Goal: Information Seeking & Learning: Check status

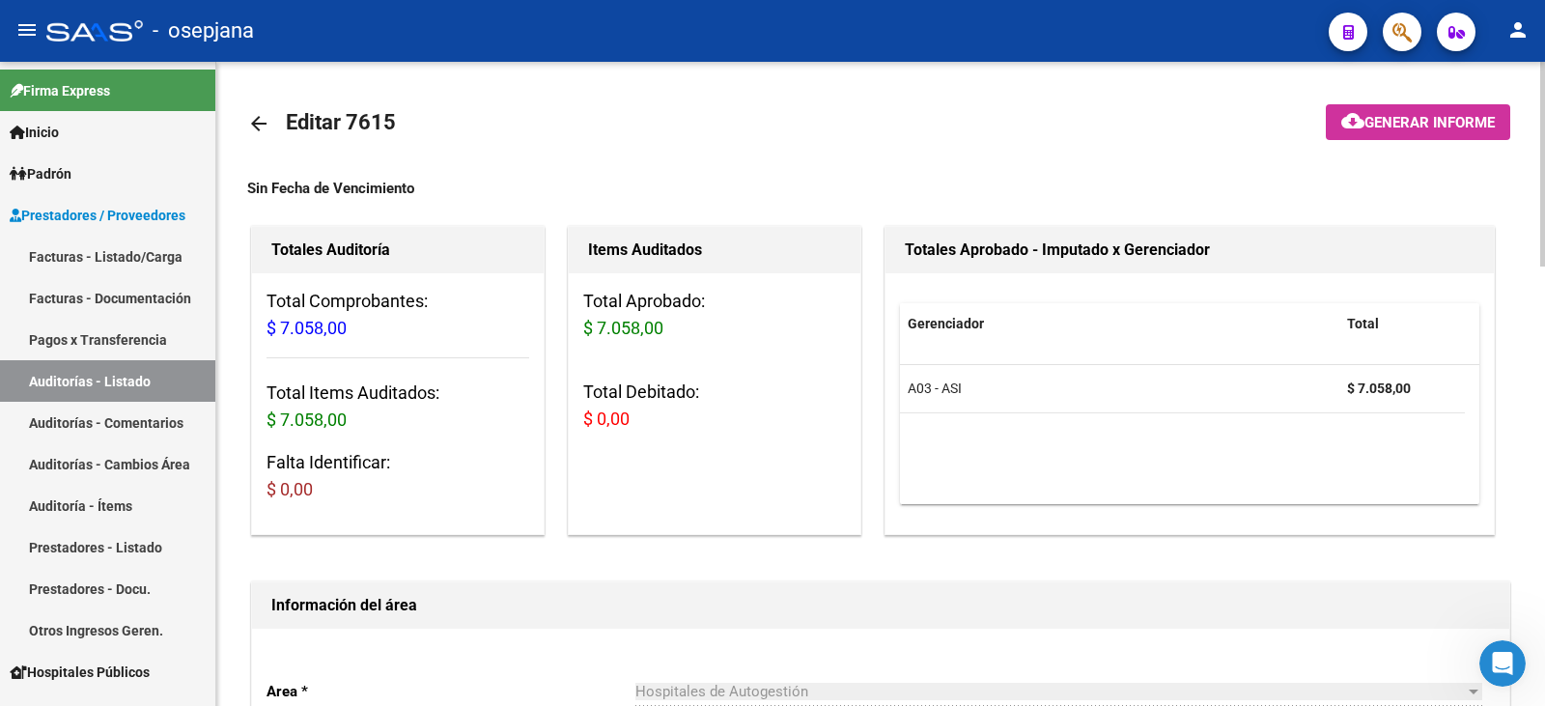
scroll to position [1383, 0]
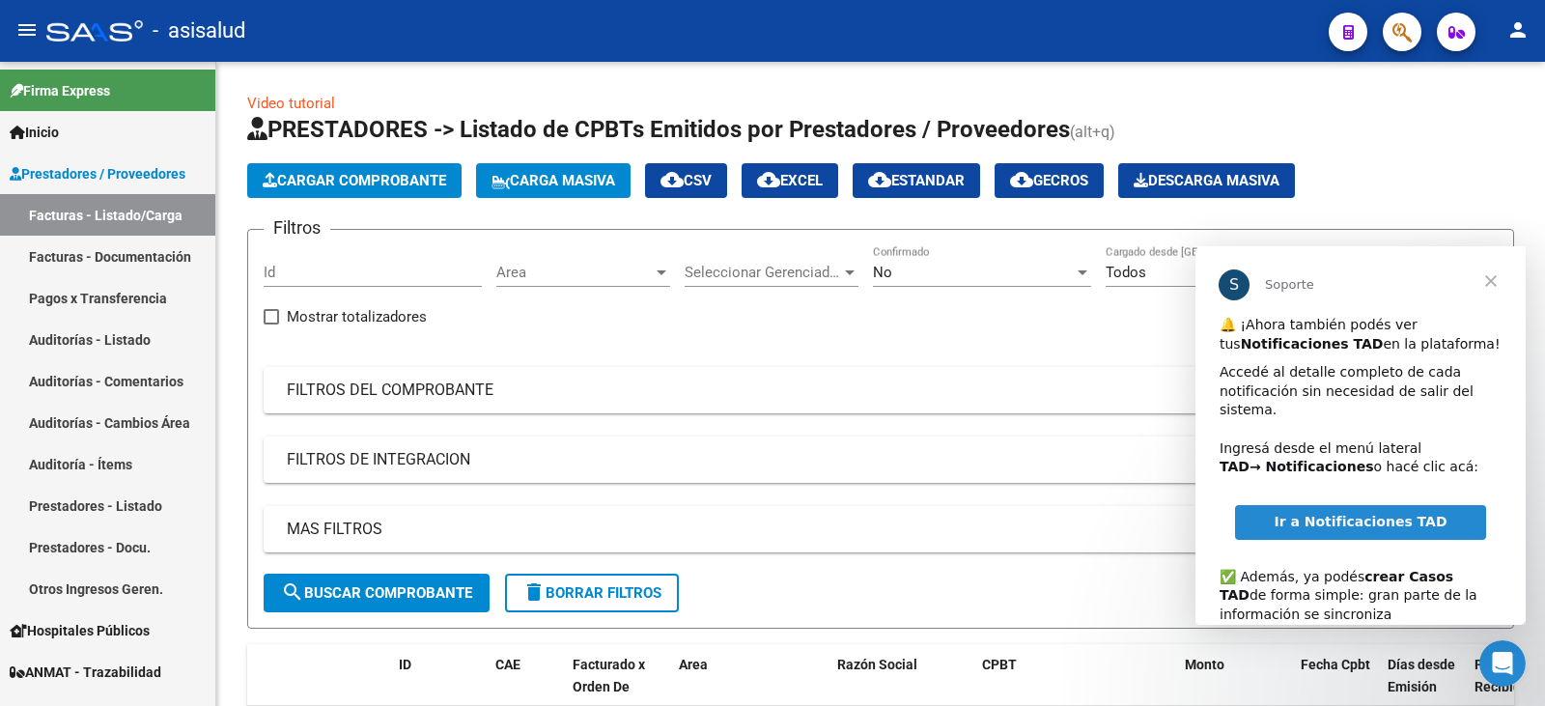
click at [1496, 291] on span "Cerrar" at bounding box center [1491, 281] width 70 height 70
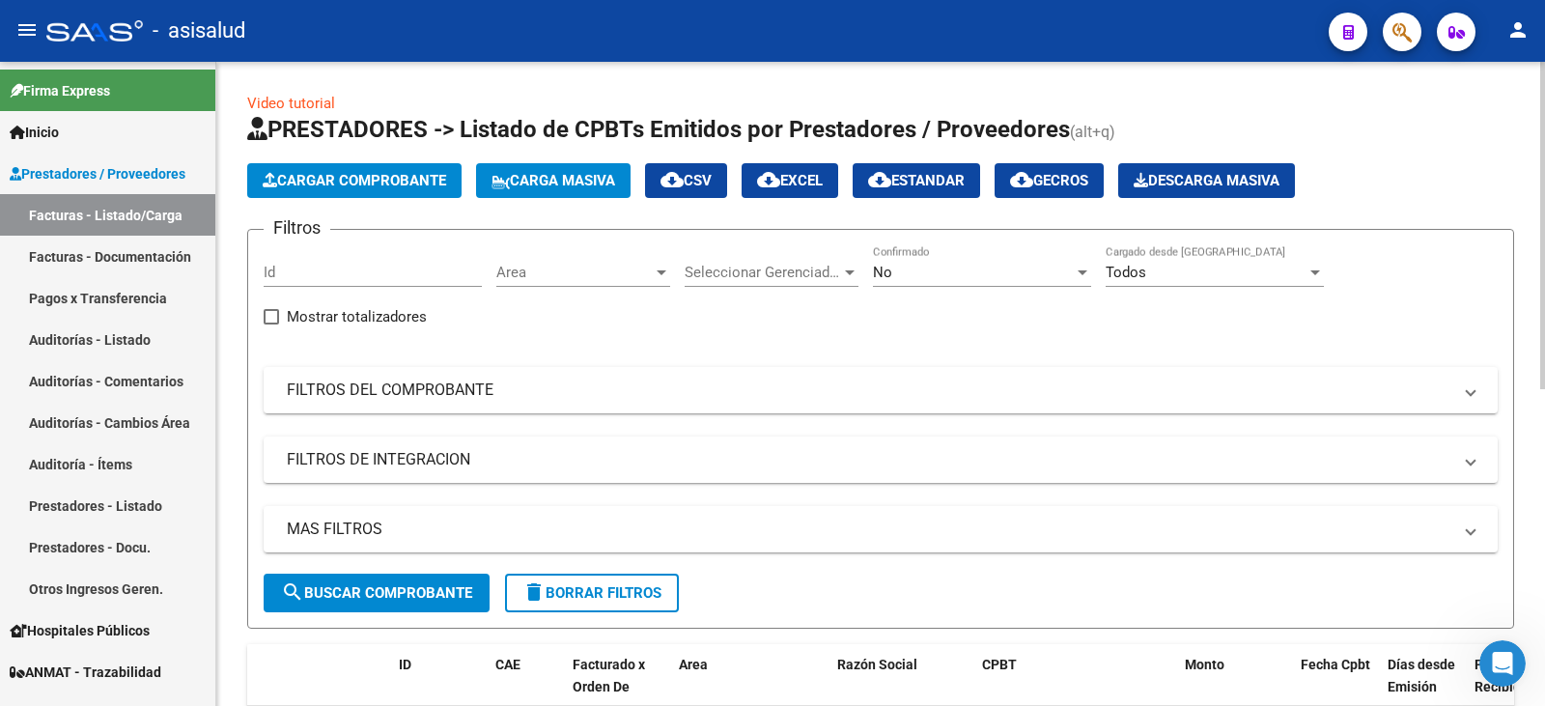
click at [1030, 278] on div "No" at bounding box center [973, 272] width 201 height 17
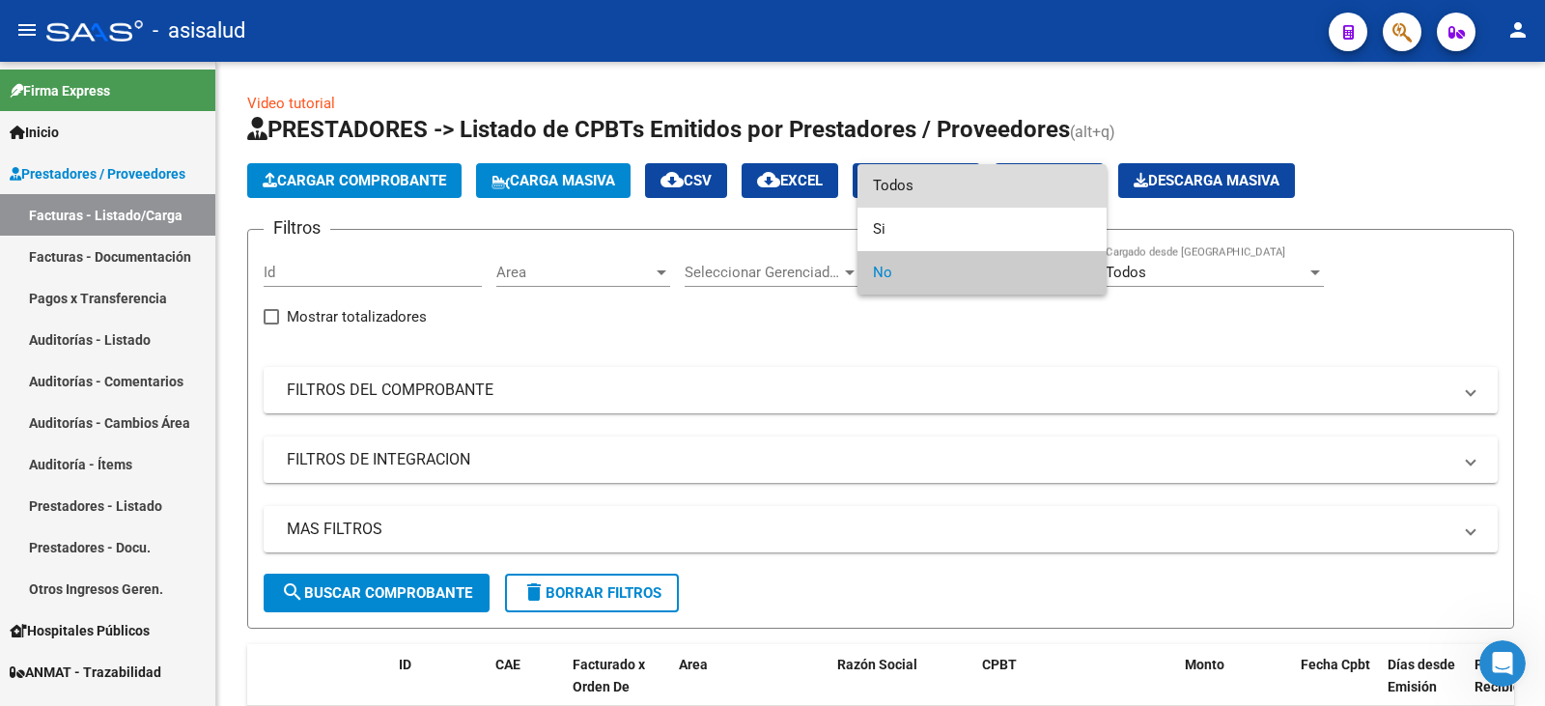
click at [1006, 194] on span "Todos" at bounding box center [982, 185] width 218 height 43
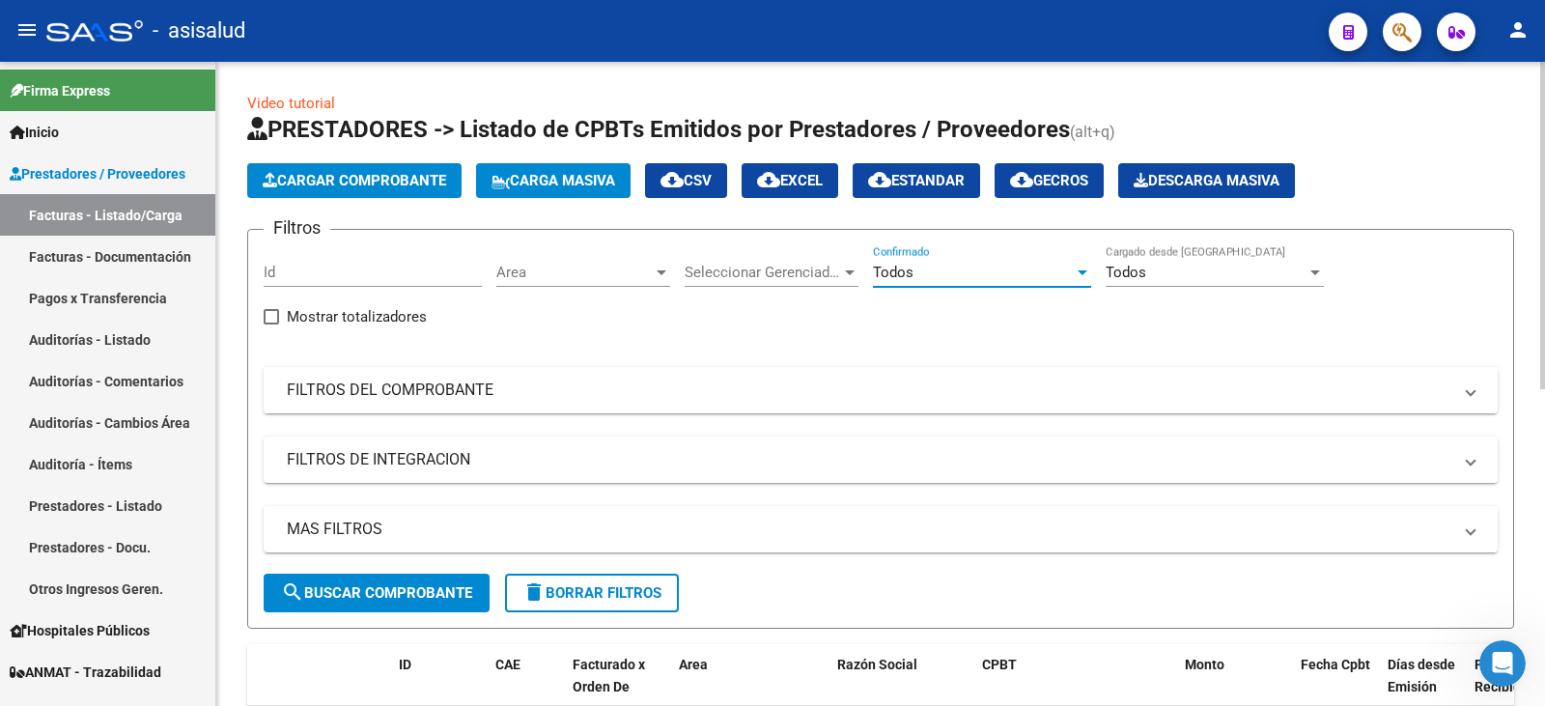
click at [678, 398] on mat-panel-title "FILTROS DEL COMPROBANTE" at bounding box center [869, 390] width 1165 height 21
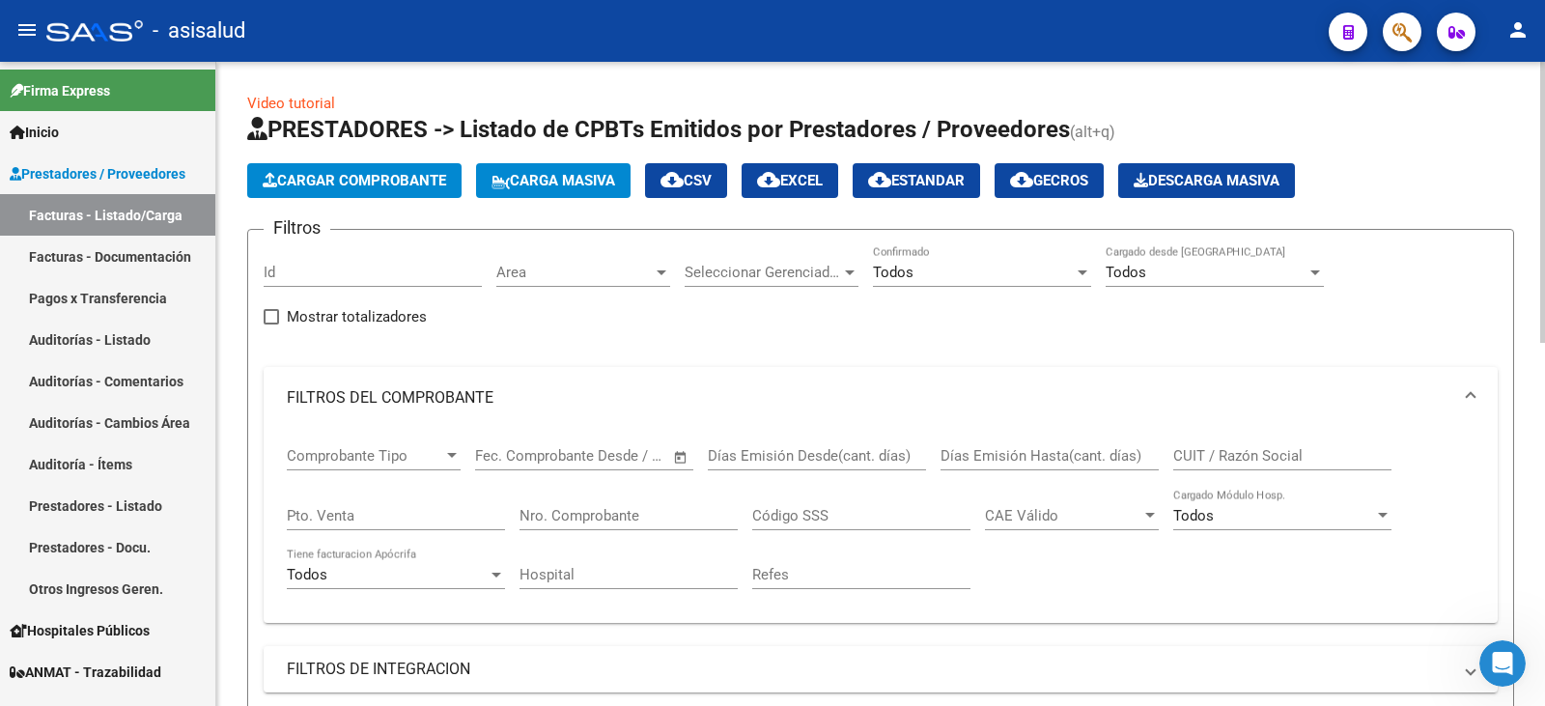
click at [361, 518] on input "Pto. Venta" at bounding box center [396, 515] width 218 height 17
click at [84, 665] on span "ANMAT - Trazabilidad" at bounding box center [86, 672] width 152 height 21
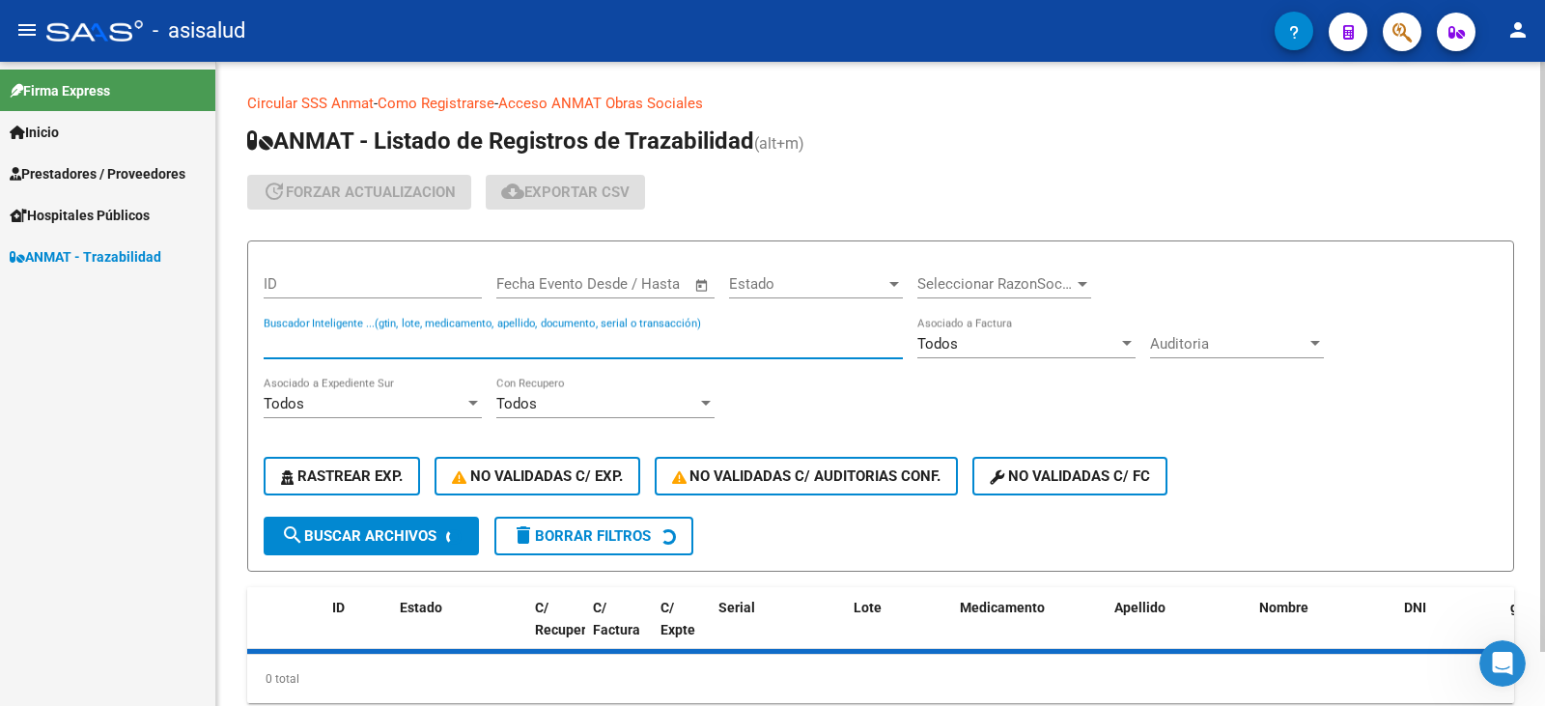
click at [583, 337] on input "Buscador Inteligente ...(gtin, lote, medicamento, apellido, documento, serial o…" at bounding box center [583, 343] width 639 height 17
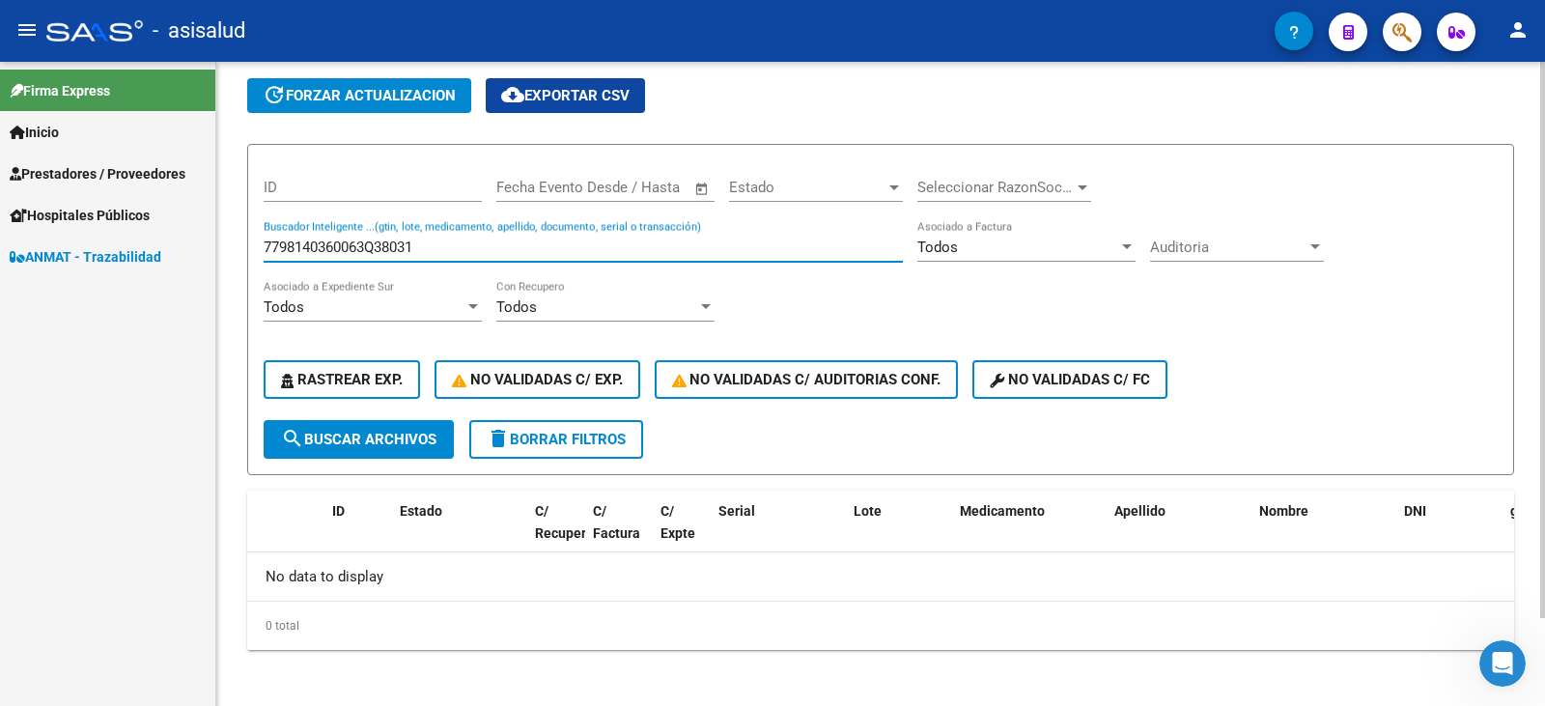
scroll to position [102, 0]
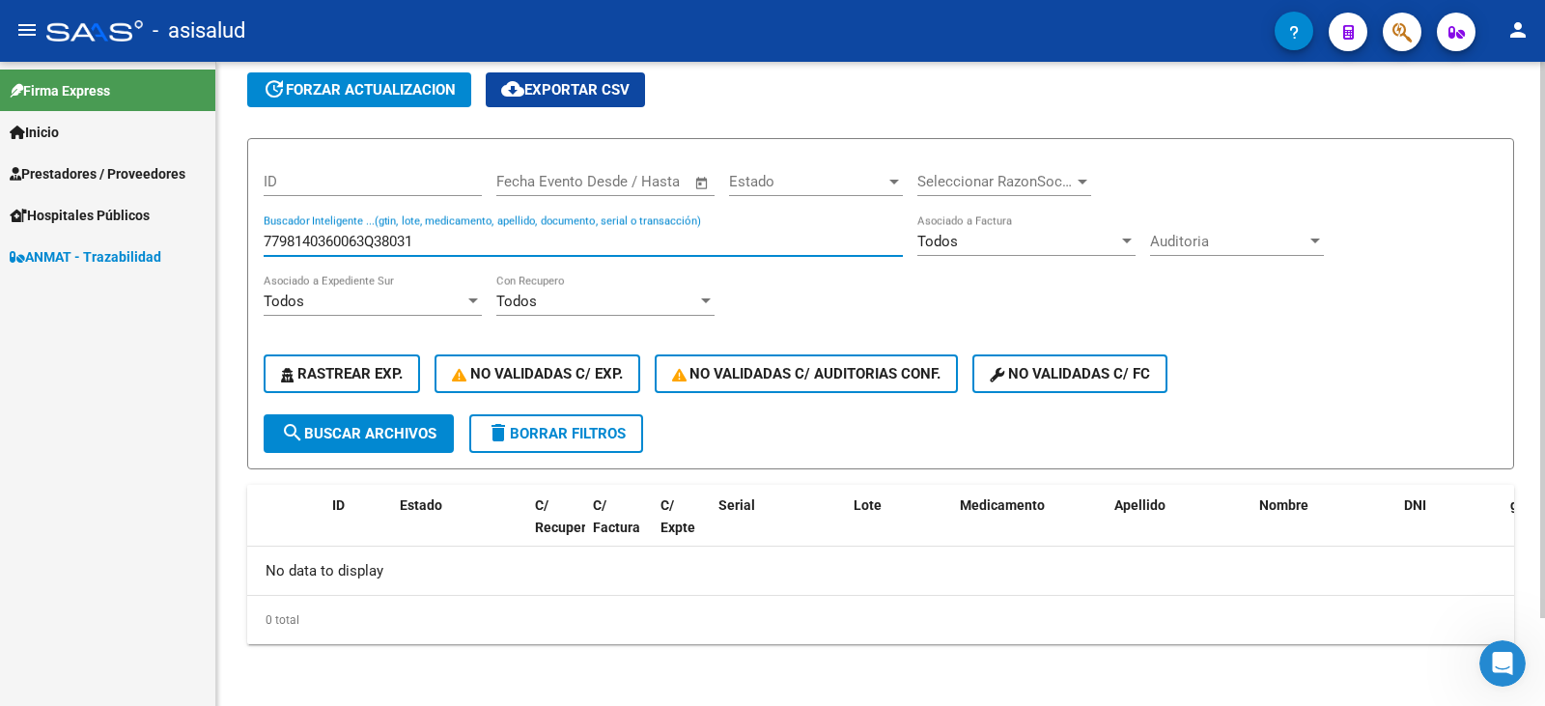
drag, startPoint x: 428, startPoint y: 235, endPoint x: 232, endPoint y: 234, distance: 196.1
click at [232, 234] on div "Circular SSS Anmat - Como Registrarse - Acceso ANMAT Obras Sociales Documentaci…" at bounding box center [880, 332] width 1329 height 747
click at [354, 435] on span "search Buscar Archivos" at bounding box center [358, 433] width 155 height 17
drag, startPoint x: 356, startPoint y: 240, endPoint x: 199, endPoint y: 238, distance: 157.4
click at [199, 238] on mat-sidenav-container "Firma Express Inicio Calendario SSS Instructivos Contacto OS Prestadores / Prov…" at bounding box center [772, 384] width 1545 height 644
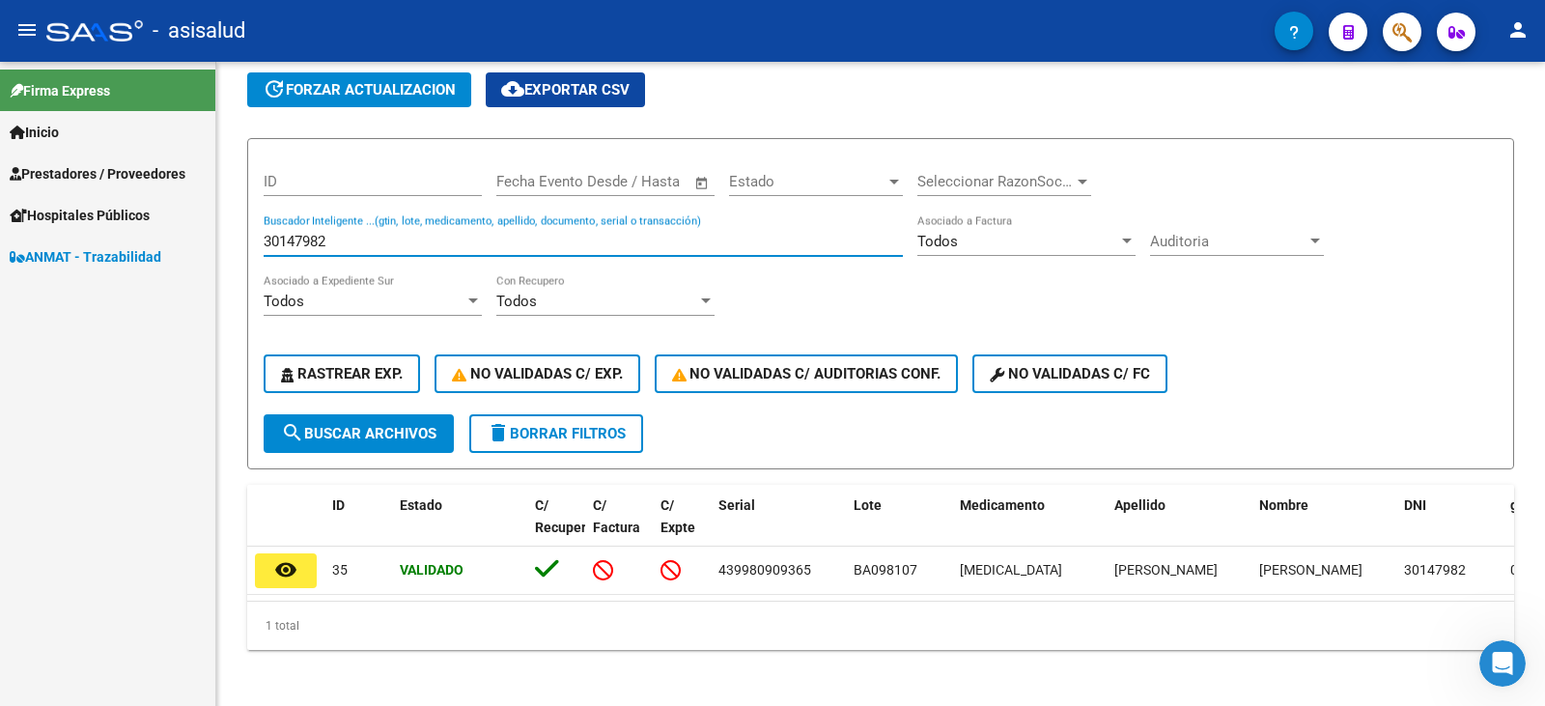
drag, startPoint x: 337, startPoint y: 237, endPoint x: 118, endPoint y: 226, distance: 219.5
click at [118, 226] on mat-sidenav-container "Firma Express Inicio Calendario SSS Instructivos Contacto OS Prestadores / Prov…" at bounding box center [772, 384] width 1545 height 644
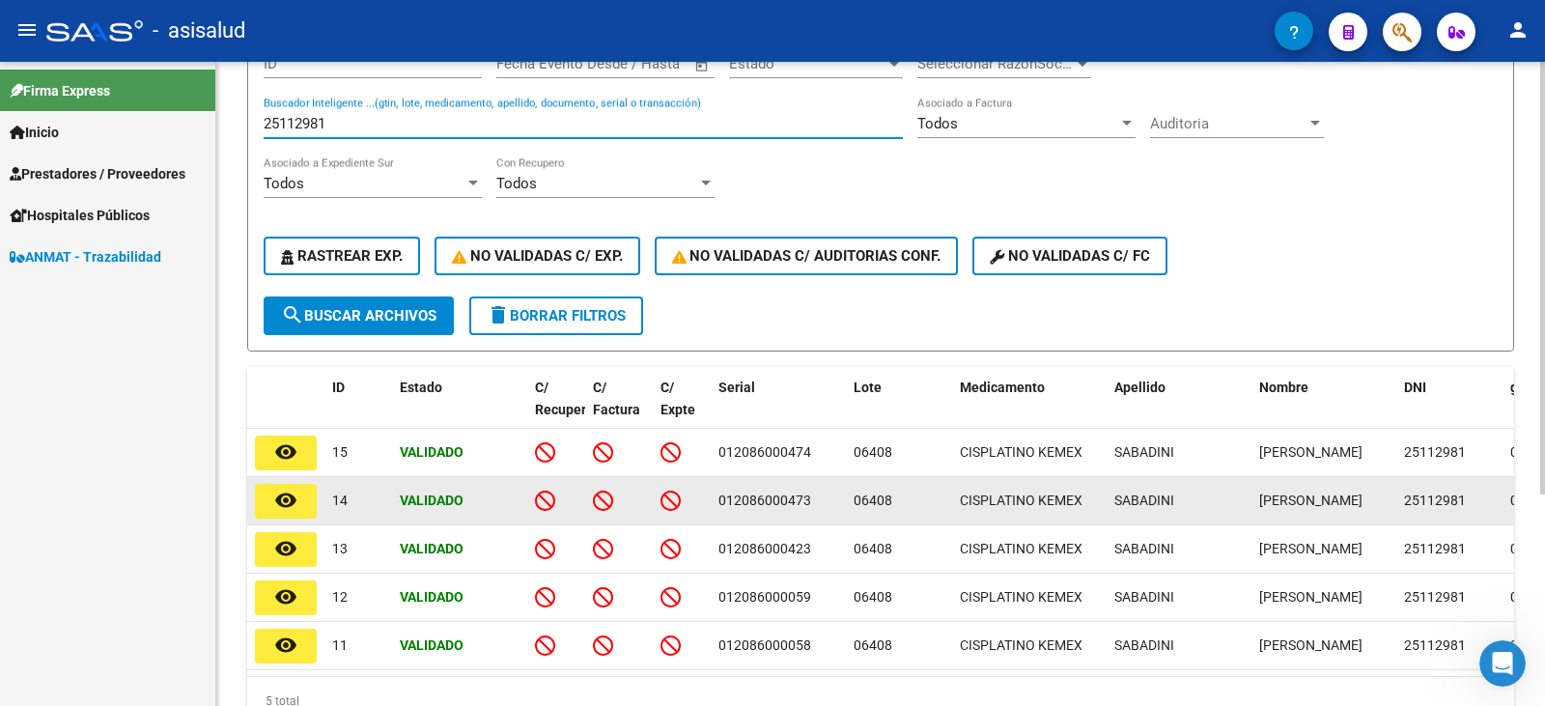
scroll to position [219, 0]
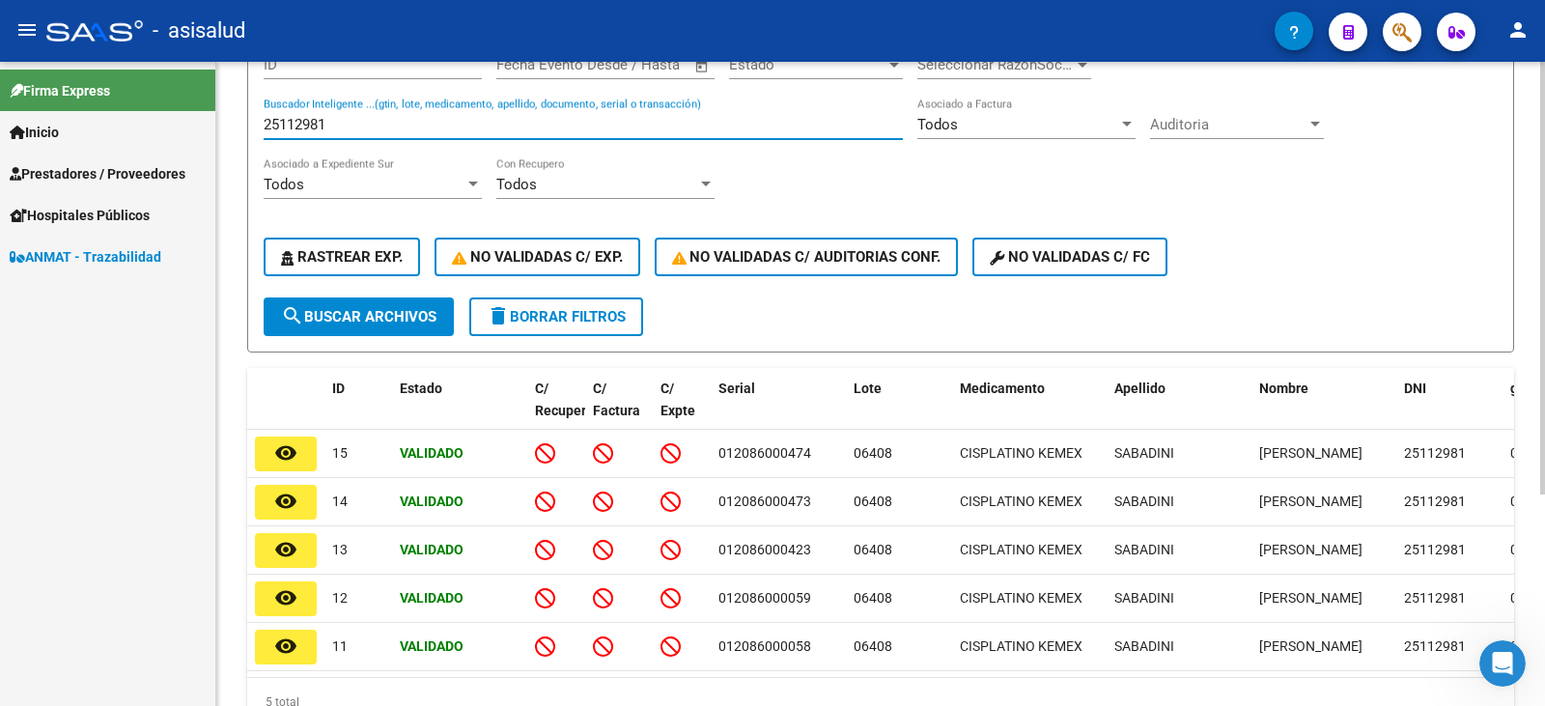
click at [353, 322] on span "search Buscar Archivos" at bounding box center [358, 316] width 155 height 17
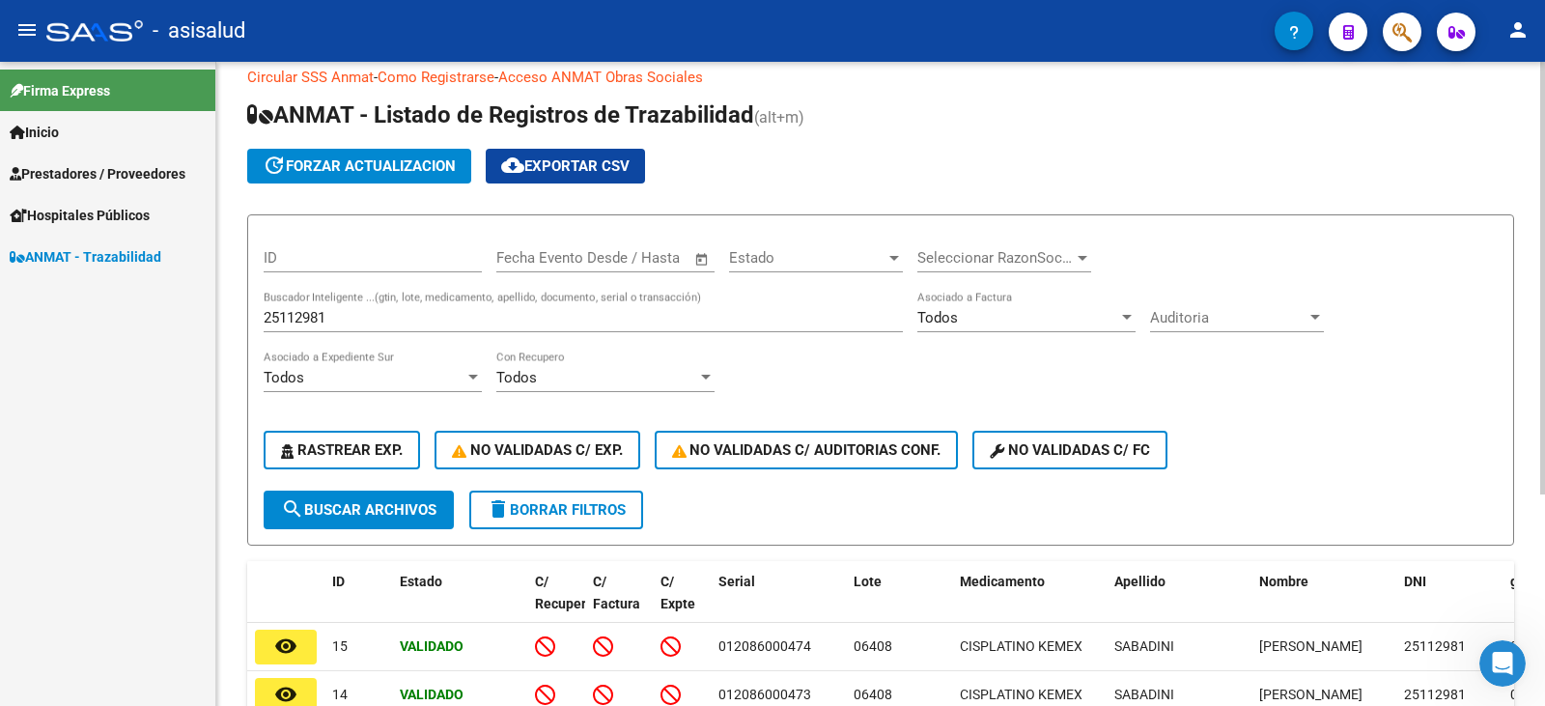
scroll to position [0, 0]
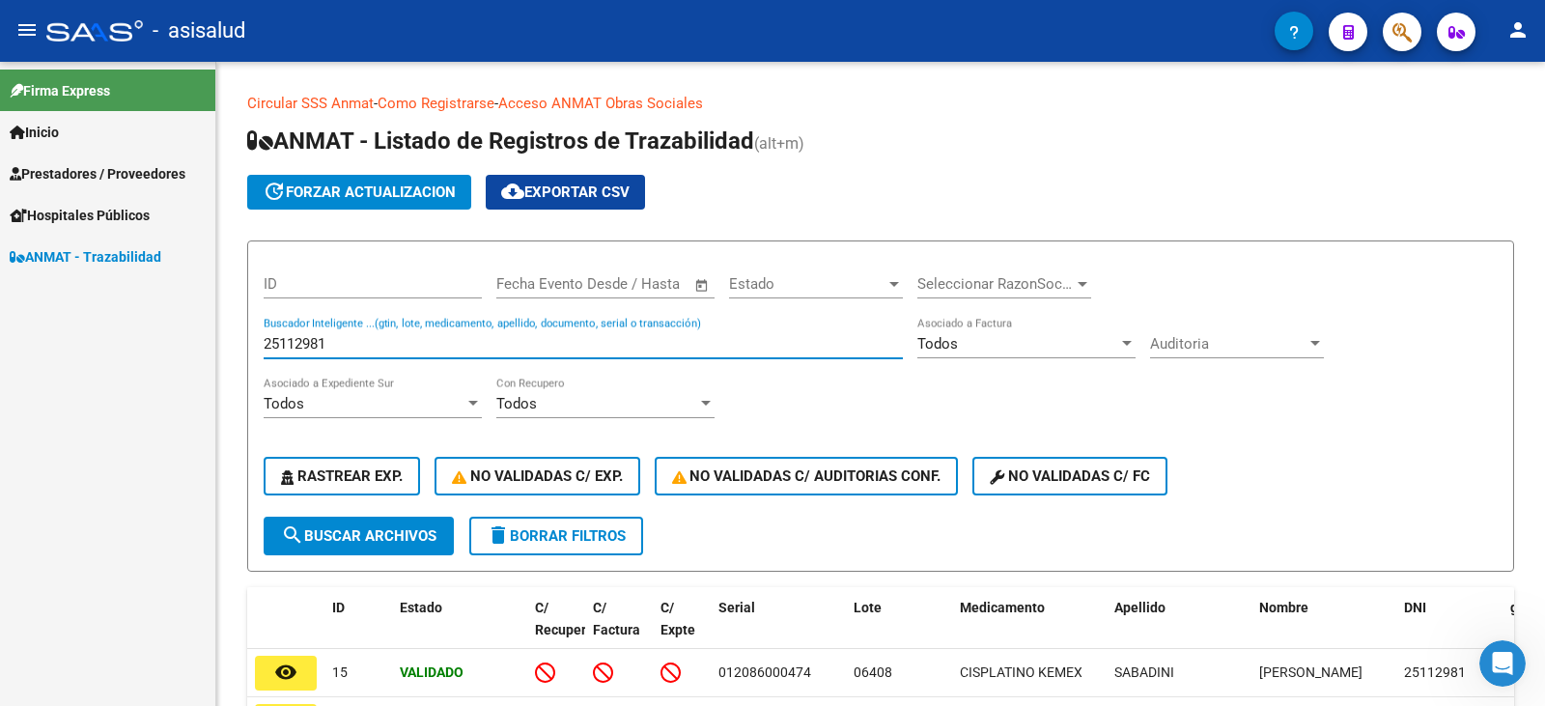
drag, startPoint x: 344, startPoint y: 348, endPoint x: 189, endPoint y: 348, distance: 154.5
click at [189, 348] on mat-sidenav-container "Firma Express Inicio Calendario SSS Instructivos Contacto OS Prestadores / Prov…" at bounding box center [772, 384] width 1545 height 644
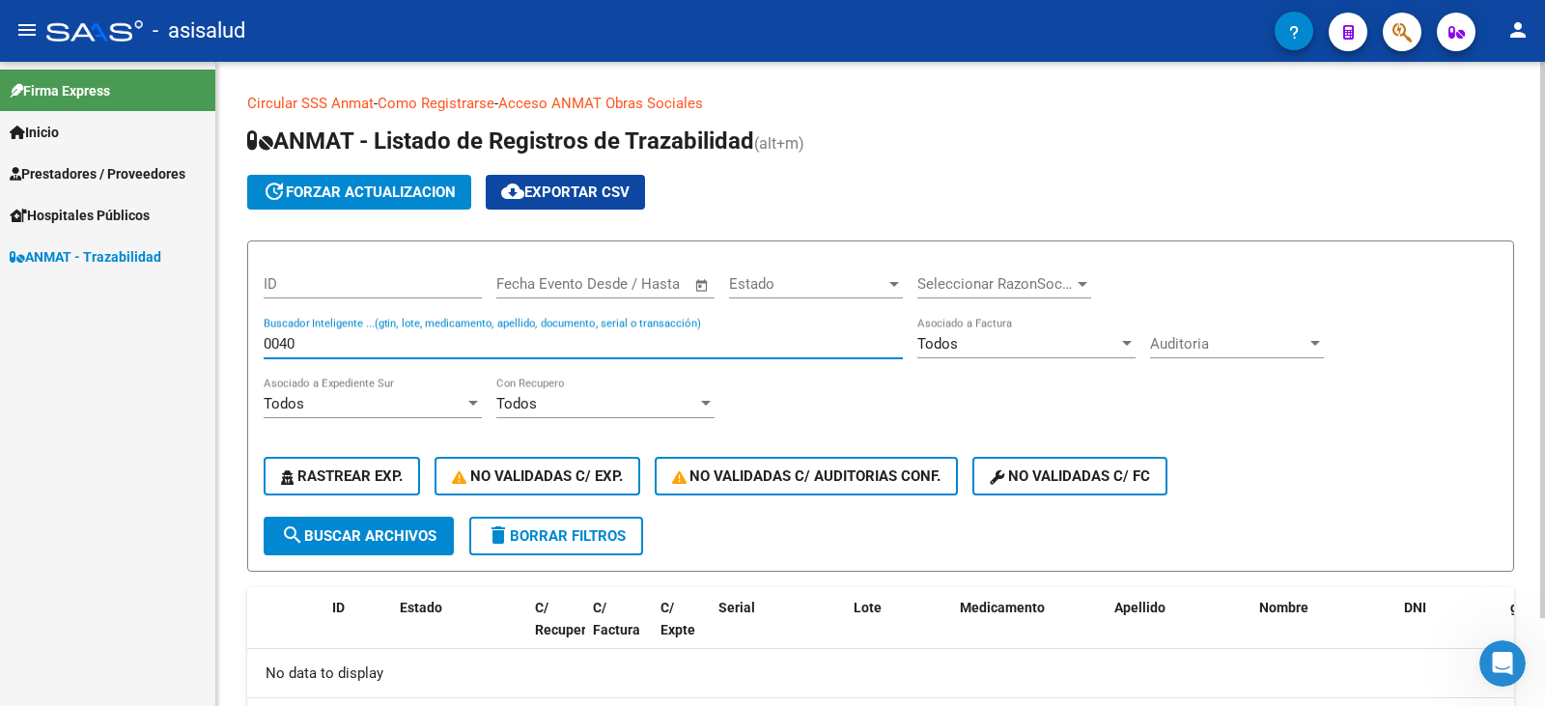
click at [324, 340] on input "0040" at bounding box center [583, 343] width 639 height 17
drag, startPoint x: 316, startPoint y: 343, endPoint x: 199, endPoint y: 342, distance: 116.9
click at [199, 342] on mat-sidenav-container "Firma Express Inicio Calendario SSS Instructivos Contacto OS Prestadores / Prov…" at bounding box center [772, 384] width 1545 height 644
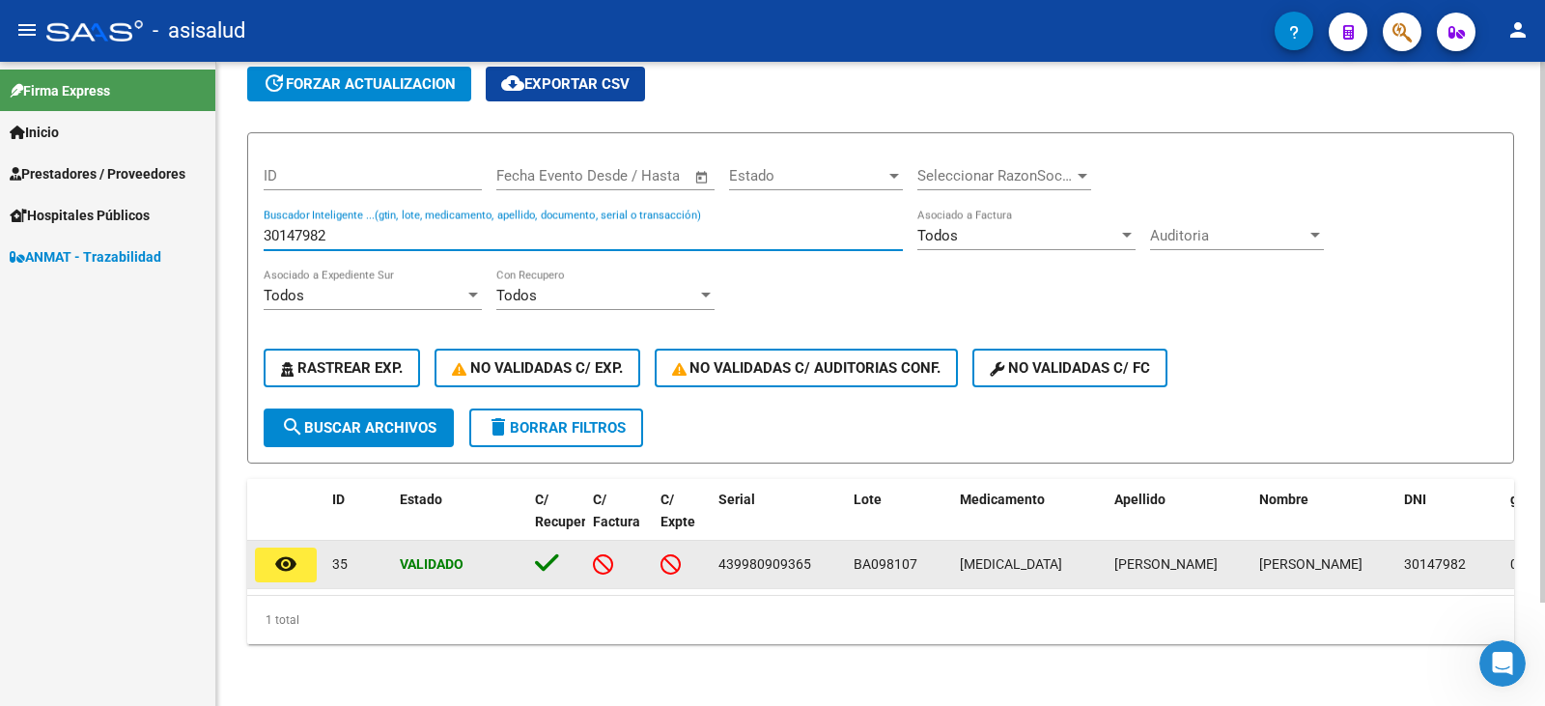
scroll to position [123, 0]
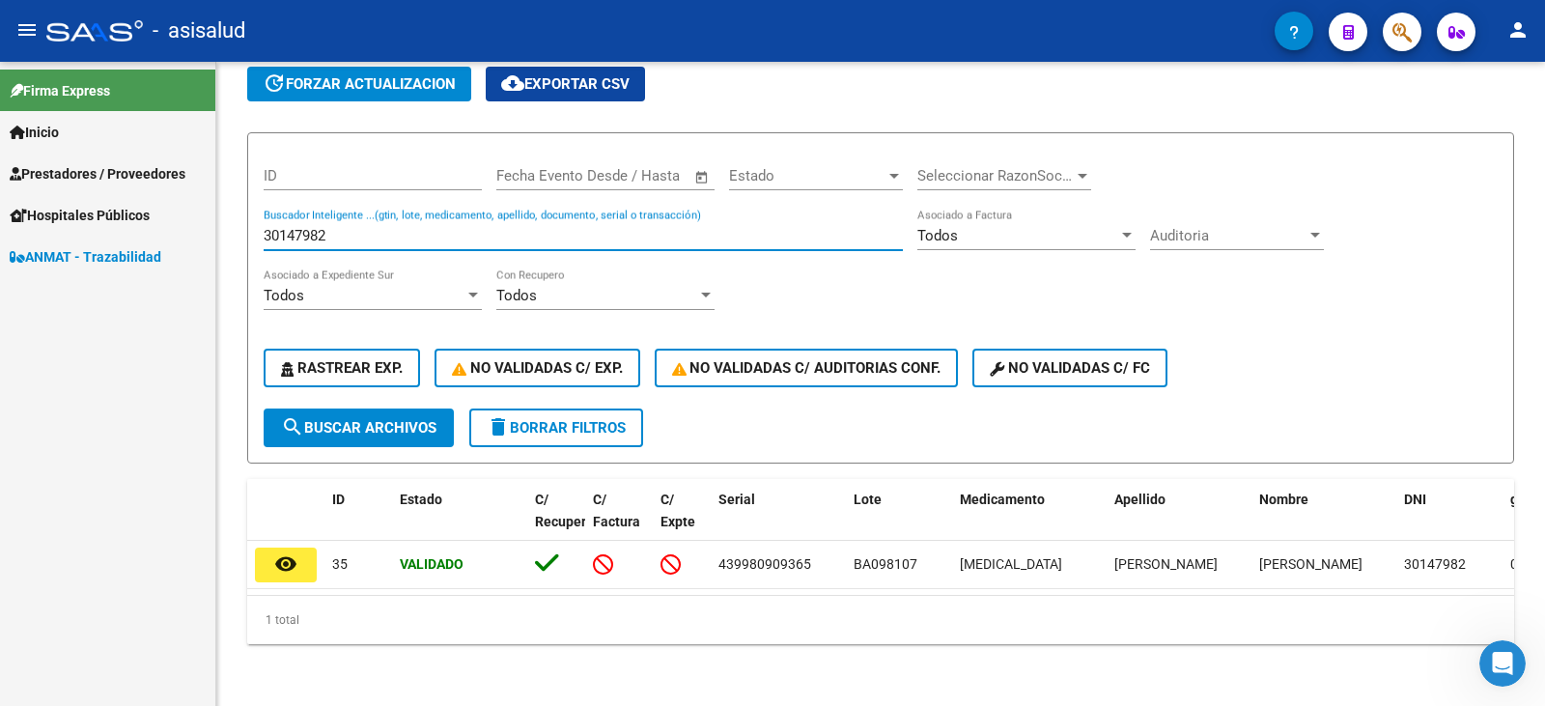
drag, startPoint x: 345, startPoint y: 224, endPoint x: 159, endPoint y: 212, distance: 185.9
click at [159, 212] on mat-sidenav-container "Firma Express Inicio Calendario SSS Instructivos Contacto OS Prestadores / Prov…" at bounding box center [772, 384] width 1545 height 644
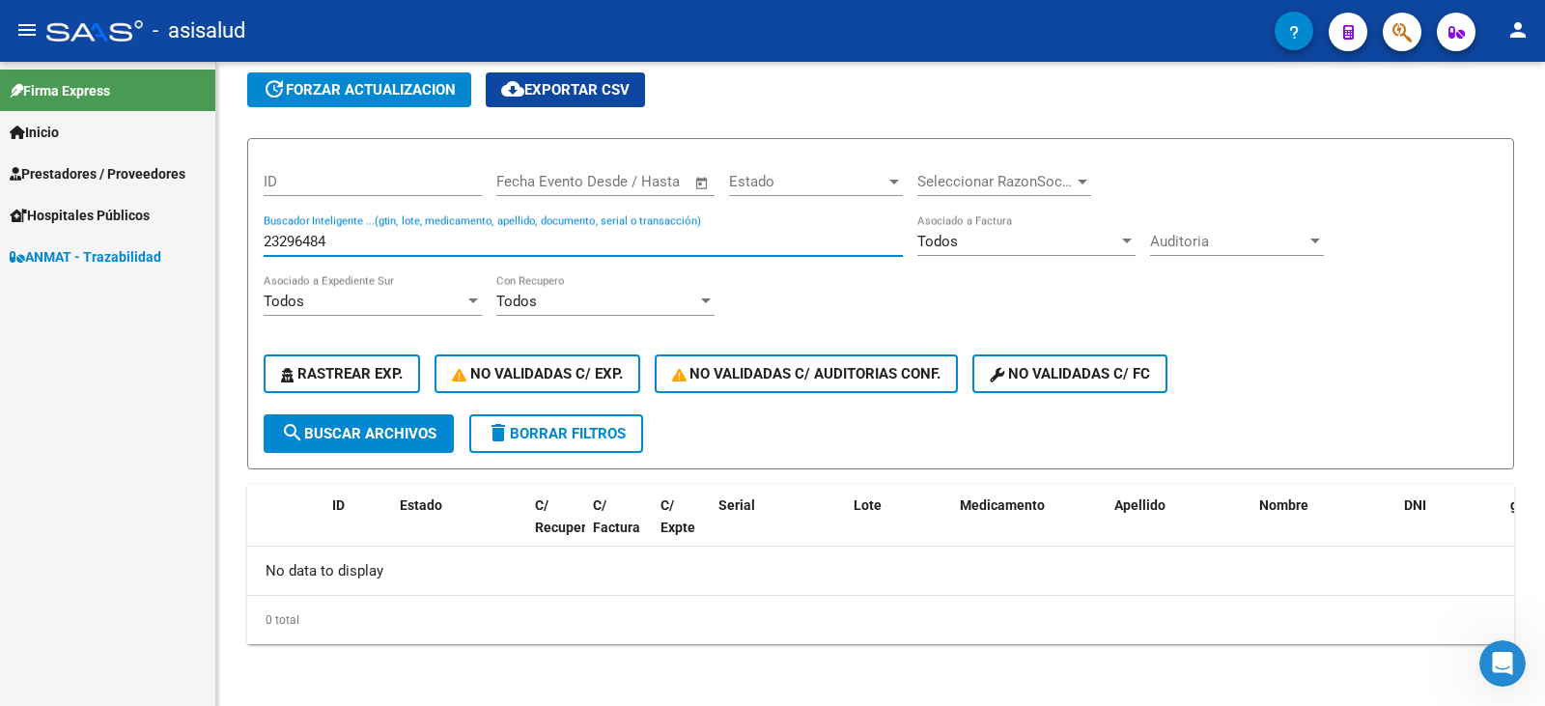
scroll to position [102, 0]
drag, startPoint x: 345, startPoint y: 235, endPoint x: 200, endPoint y: 223, distance: 145.3
click at [200, 223] on mat-sidenav-container "Firma Express Inicio Calendario SSS Instructivos Contacto OS Prestadores / Prov…" at bounding box center [772, 384] width 1545 height 644
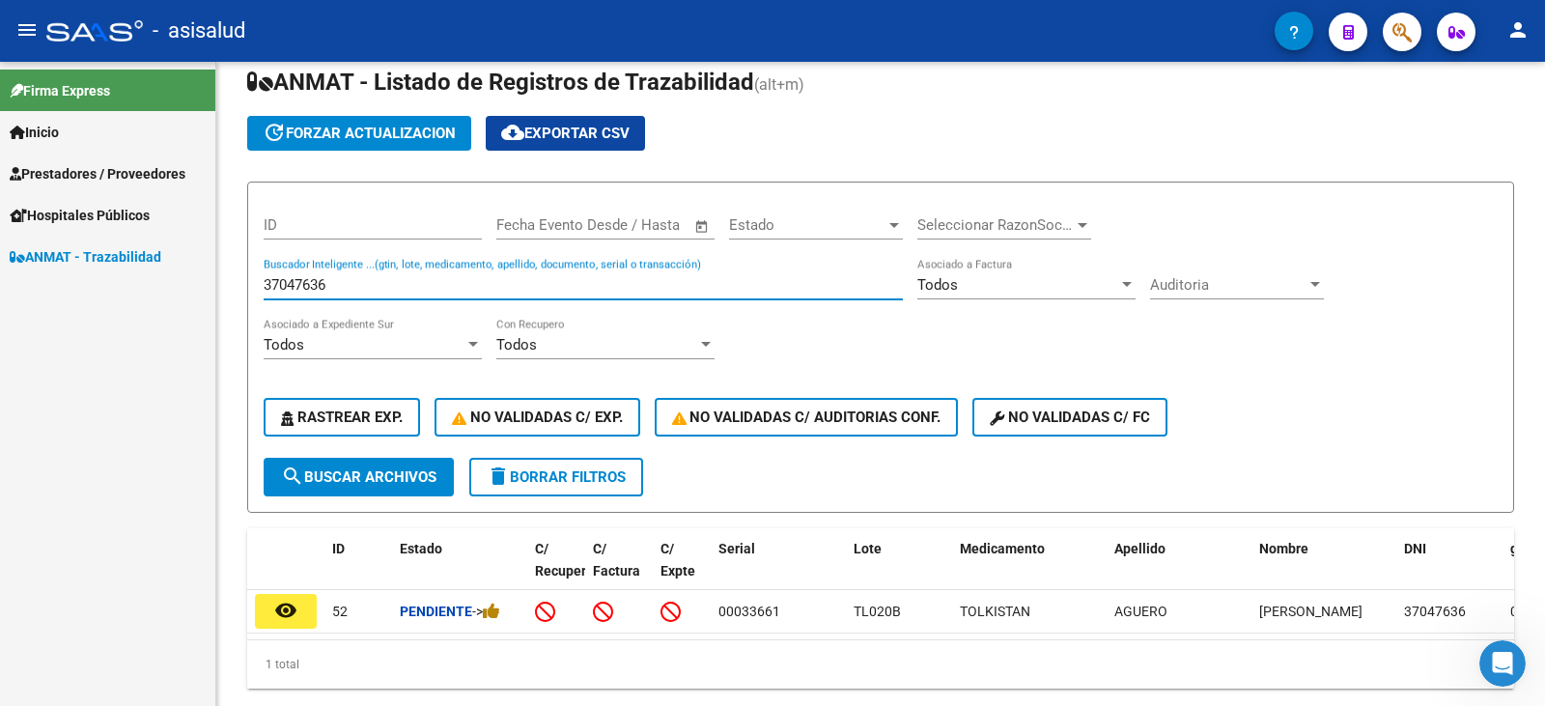
scroll to position [123, 0]
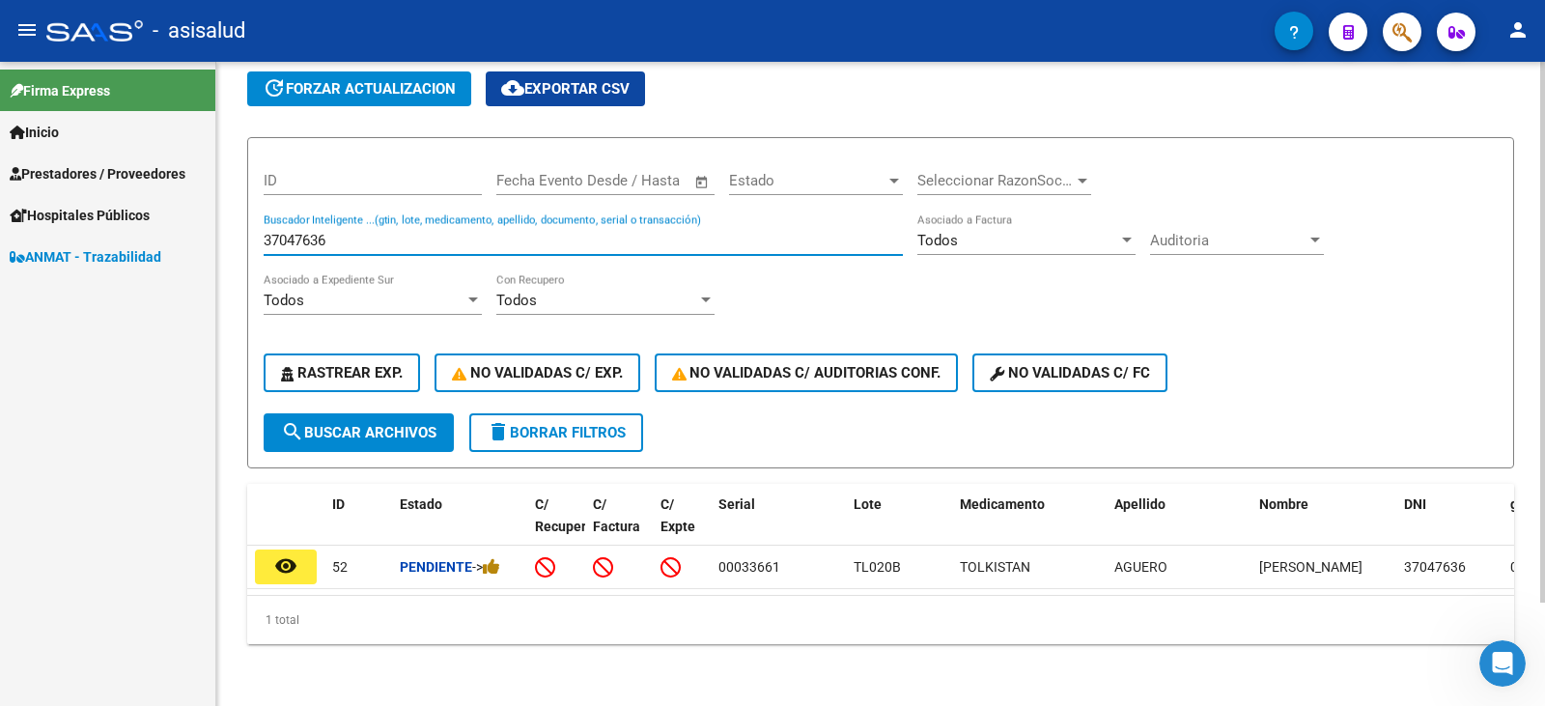
type input "37047636"
